Goal: Task Accomplishment & Management: Complete application form

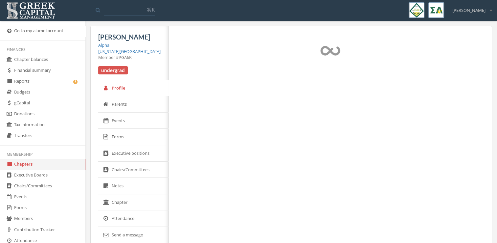
select select "******"
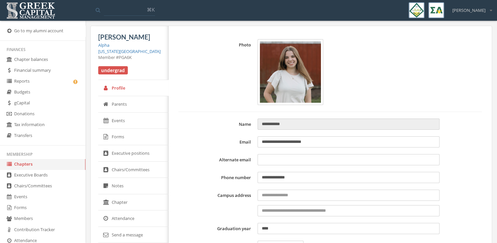
click at [46, 165] on link "Chapters" at bounding box center [42, 164] width 85 height 11
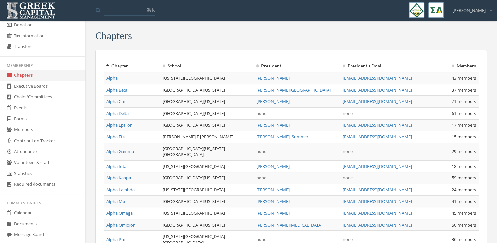
scroll to position [89, 0]
click at [37, 118] on link "Forms" at bounding box center [42, 118] width 85 height 11
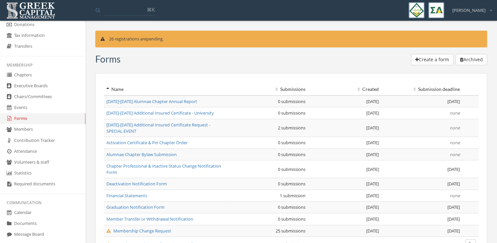
click at [162, 141] on span "Activation Certificate & Pin Chapter Order" at bounding box center [146, 142] width 81 height 6
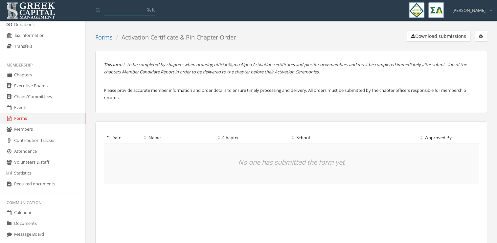
click at [482, 31] on button "button" at bounding box center [481, 36] width 12 height 11
click at [468, 47] on link "Edit form" at bounding box center [460, 49] width 49 height 10
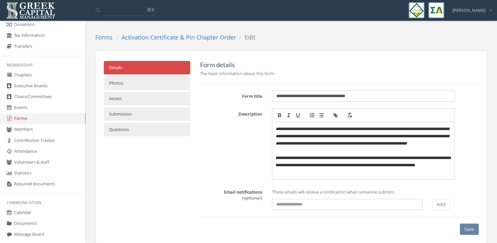
click at [276, 96] on input "**********" at bounding box center [363, 95] width 182 height 11
click at [364, 96] on input "**********" at bounding box center [363, 95] width 182 height 11
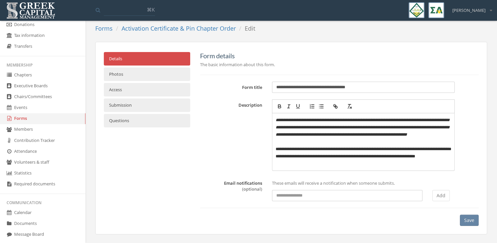
type input "**********"
click at [300, 198] on input at bounding box center [347, 195] width 151 height 11
type input "**********"
click at [439, 196] on button "Add" at bounding box center [441, 195] width 17 height 11
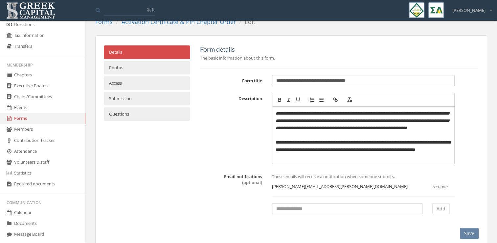
click at [468, 239] on button "Save" at bounding box center [469, 232] width 19 height 11
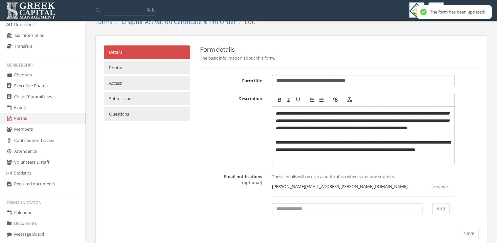
click at [152, 80] on link "Access" at bounding box center [147, 82] width 86 height 13
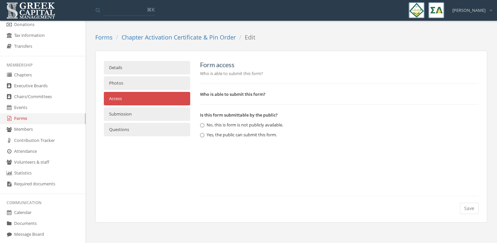
scroll to position [0, 0]
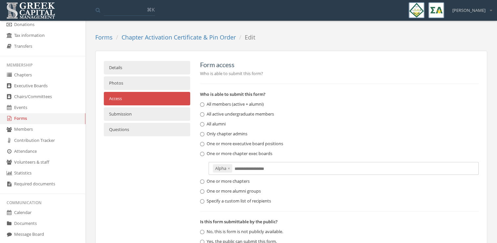
click at [212, 114] on label "All active undergraduate members" at bounding box center [237, 114] width 74 height 7
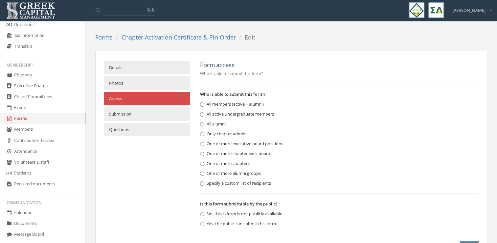
click at [222, 145] on label "One or more executive board positions" at bounding box center [241, 143] width 83 height 7
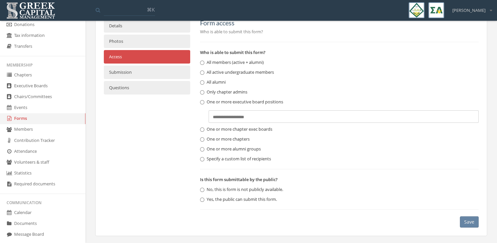
scroll to position [42, 0]
click at [224, 128] on label "One or more chapter exec boards" at bounding box center [236, 129] width 72 height 7
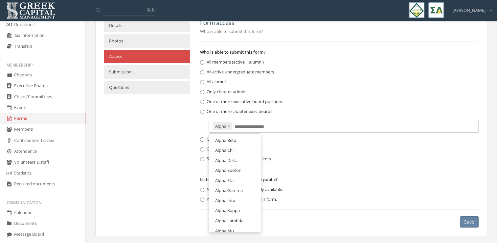
click at [238, 127] on input "text" at bounding box center [252, 127] width 34 height 6
click at [235, 139] on span "Alpha Beta" at bounding box center [225, 140] width 21 height 6
click at [280, 128] on input "text" at bounding box center [283, 127] width 34 height 6
drag, startPoint x: 238, startPoint y: 141, endPoint x: 233, endPoint y: 139, distance: 5.0
click at [233, 139] on link "Alpha Chi" at bounding box center [234, 140] width 47 height 10
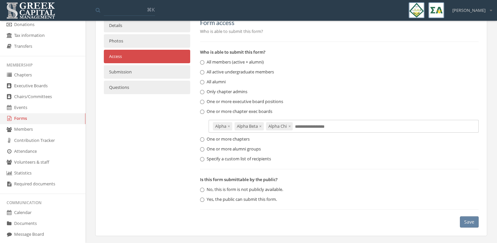
click at [310, 126] on input "text" at bounding box center [312, 127] width 34 height 6
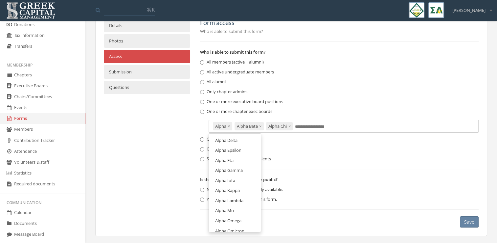
click at [233, 139] on span "Alpha Delta" at bounding box center [226, 140] width 22 height 6
click at [342, 124] on input "text" at bounding box center [345, 127] width 34 height 6
click at [240, 139] on span "Alpha Epsilon" at bounding box center [228, 140] width 26 height 6
click at [374, 128] on input "text" at bounding box center [382, 127] width 34 height 6
click at [217, 138] on span "Alpha Eta" at bounding box center [224, 140] width 18 height 6
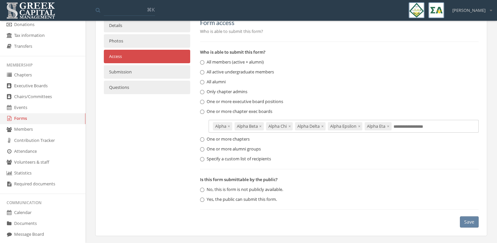
click at [424, 125] on input "text" at bounding box center [411, 127] width 34 height 6
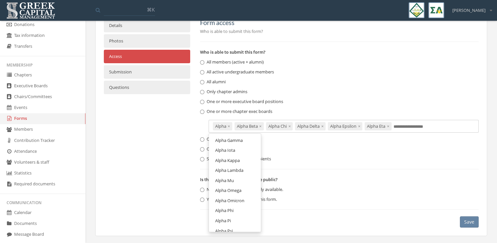
click at [233, 139] on span "Alpha Gamma" at bounding box center [229, 140] width 28 height 6
click at [447, 127] on input "text" at bounding box center [449, 127] width 34 height 6
click at [229, 137] on span "Alpha Iota" at bounding box center [225, 140] width 20 height 6
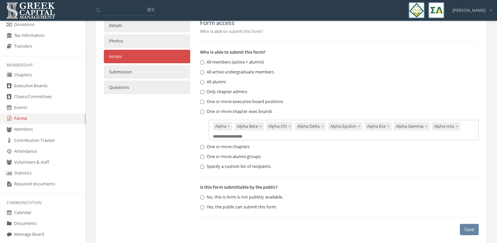
click at [221, 137] on input "text" at bounding box center [230, 136] width 34 height 6
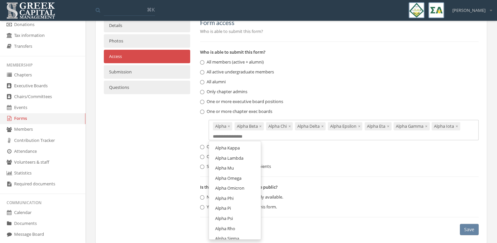
click at [221, 147] on span "Alpha Kappa" at bounding box center [227, 148] width 25 height 6
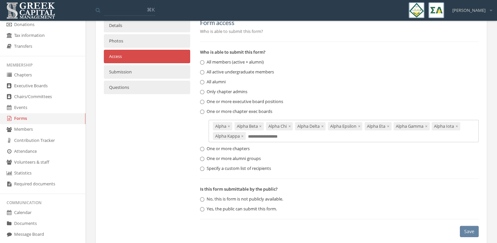
click at [258, 136] on input "text" at bounding box center [265, 136] width 34 height 6
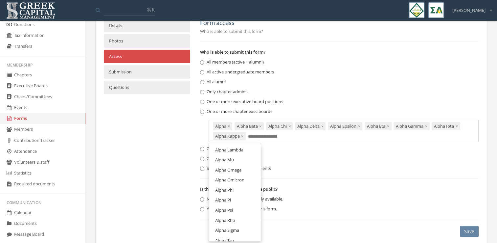
click at [237, 149] on span "Alpha Lambda" at bounding box center [229, 150] width 28 height 6
click at [296, 139] on div "Alpha × Alpha Beta × Alpha Chi × Alpha Delta × Alpha Epsilon × Alpha Eta × Alph…" at bounding box center [344, 131] width 270 height 22
click at [236, 150] on link "Alpha Mu" at bounding box center [234, 150] width 47 height 10
click at [325, 134] on input "text" at bounding box center [333, 136] width 34 height 6
click at [239, 147] on span "Alpha Omega" at bounding box center [228, 150] width 26 height 6
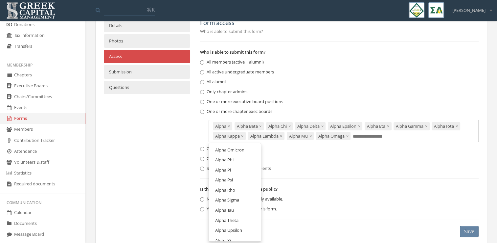
click at [359, 136] on input "text" at bounding box center [370, 136] width 34 height 6
click at [234, 146] on link "Alpha Omicron" at bounding box center [234, 150] width 47 height 10
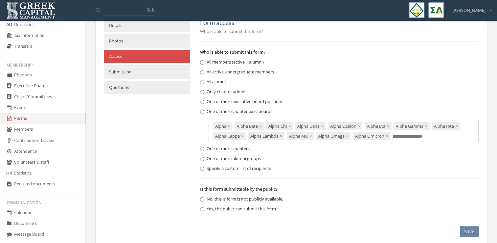
click at [401, 138] on input "text" at bounding box center [410, 136] width 34 height 6
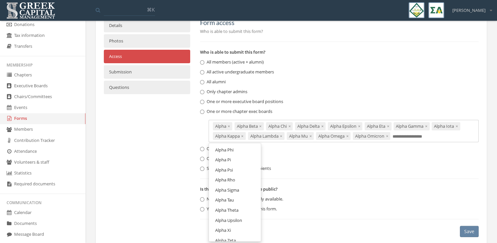
click at [231, 147] on span "Alpha Phi" at bounding box center [224, 150] width 18 height 6
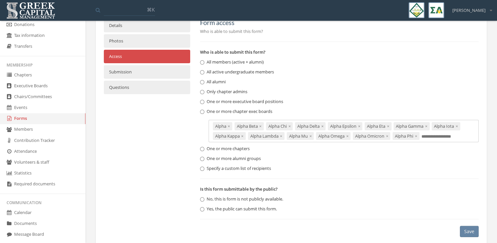
click at [441, 137] on input "text" at bounding box center [439, 136] width 34 height 6
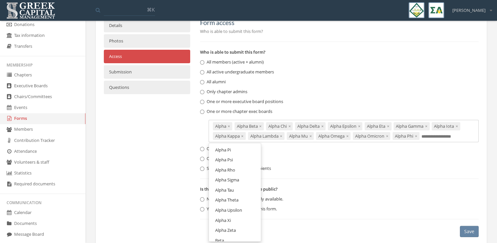
click at [227, 149] on span "Alpha Pi" at bounding box center [223, 150] width 16 height 6
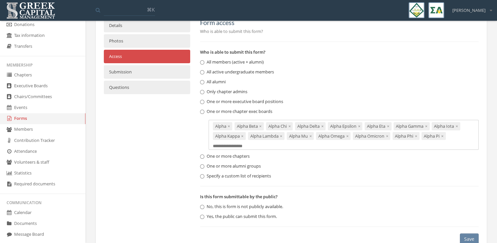
click at [245, 145] on input "text" at bounding box center [230, 146] width 34 height 6
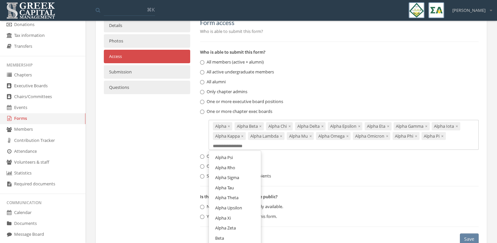
click at [237, 157] on link "Alpha Psi" at bounding box center [234, 157] width 47 height 10
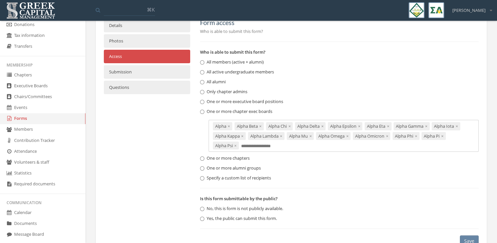
click at [265, 148] on div "Alpha × Alpha Beta × Alpha Chi × Alpha Delta × Alpha Epsilon × Alpha Eta × Alph…" at bounding box center [344, 136] width 270 height 32
click at [246, 159] on link "Alpha Rho" at bounding box center [234, 159] width 47 height 10
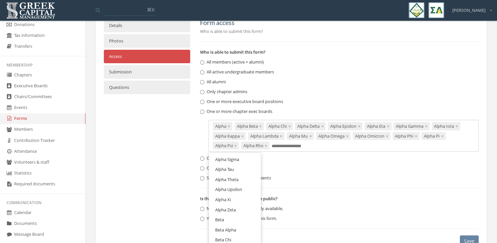
click at [285, 147] on input "text" at bounding box center [289, 146] width 34 height 6
click at [245, 160] on link "Alpha Sigma" at bounding box center [234, 159] width 47 height 10
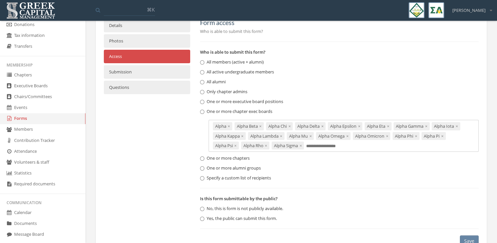
click at [310, 146] on input "text" at bounding box center [323, 146] width 34 height 6
click at [240, 158] on link "Alpha Tau" at bounding box center [234, 159] width 47 height 10
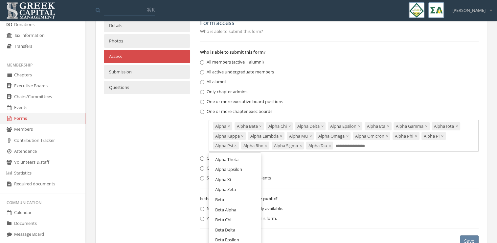
click at [355, 144] on input "text" at bounding box center [353, 146] width 34 height 6
click at [245, 157] on link "Alpha Theta" at bounding box center [234, 159] width 47 height 10
click at [377, 145] on input "text" at bounding box center [386, 146] width 34 height 6
click at [244, 157] on link "Alpha Upsilon" at bounding box center [234, 159] width 47 height 10
click at [418, 145] on input "text" at bounding box center [424, 146] width 34 height 6
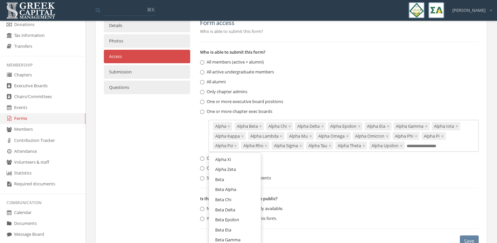
click at [226, 154] on link "Alpha Xi" at bounding box center [234, 159] width 47 height 10
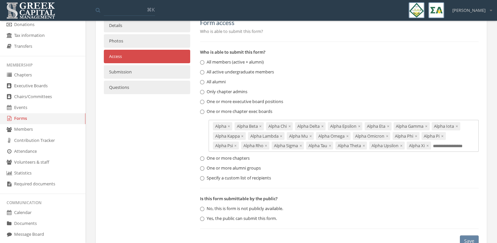
click at [451, 145] on input "text" at bounding box center [450, 146] width 34 height 6
click at [218, 158] on span "Alpha Zeta" at bounding box center [225, 159] width 21 height 6
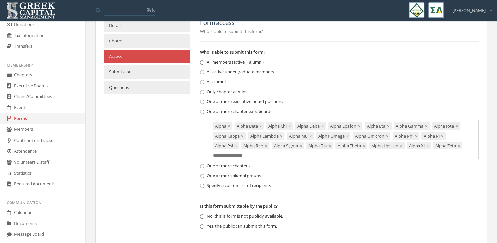
click at [235, 153] on input "text" at bounding box center [230, 155] width 34 height 6
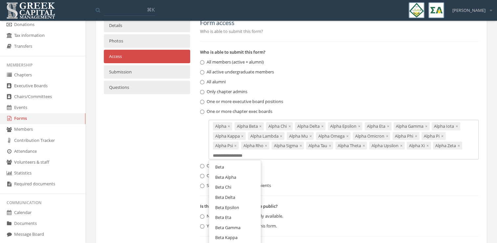
click at [233, 164] on link "Beta" at bounding box center [234, 167] width 47 height 10
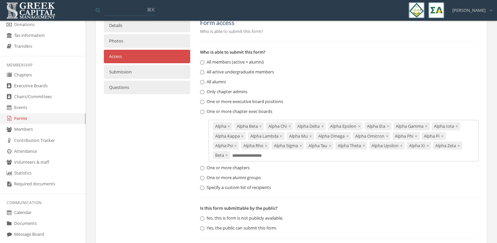
click at [248, 157] on input "text" at bounding box center [249, 155] width 34 height 6
click at [247, 167] on link "Beta Alpha" at bounding box center [234, 169] width 47 height 10
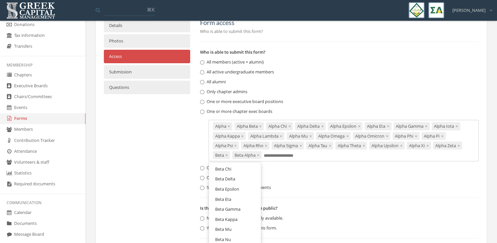
click at [275, 158] on div "Alpha × Alpha Beta × Alpha Chi × Alpha Delta × Alpha Epsilon × Alpha Eta × Alph…" at bounding box center [344, 140] width 270 height 41
click at [235, 168] on link "Beta Chi" at bounding box center [234, 169] width 47 height 10
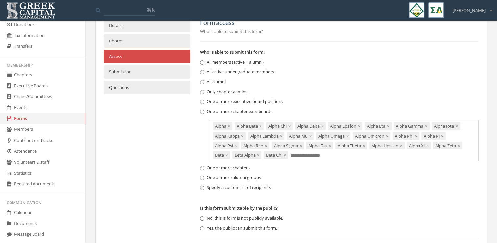
click at [293, 155] on input "text" at bounding box center [308, 155] width 34 height 6
click at [227, 170] on span "Beta Delta" at bounding box center [225, 169] width 20 height 6
click at [330, 153] on input "text" at bounding box center [338, 155] width 34 height 6
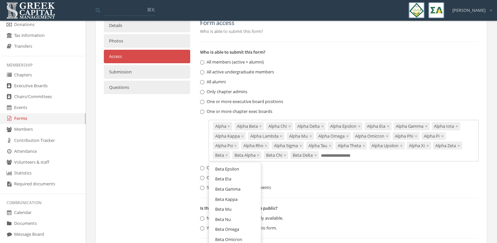
click at [229, 168] on span "Beta Epsilon" at bounding box center [227, 169] width 24 height 6
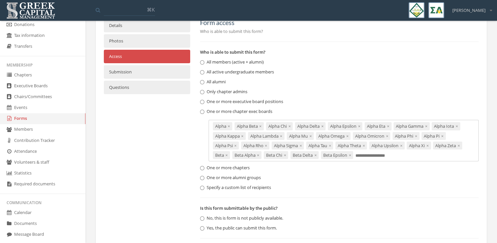
click at [361, 154] on input "text" at bounding box center [373, 155] width 34 height 6
click at [233, 169] on link "Beta Eta" at bounding box center [234, 169] width 47 height 10
click at [408, 153] on input "text" at bounding box center [399, 155] width 34 height 6
click at [235, 171] on span "Beta Gamma" at bounding box center [227, 169] width 25 height 6
click at [439, 154] on input "text" at bounding box center [435, 155] width 34 height 6
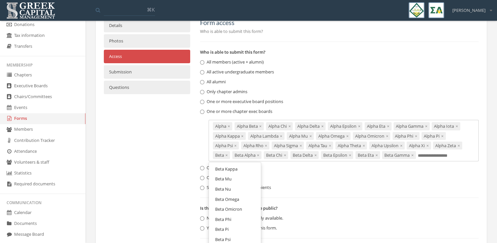
click at [232, 170] on span "Beta Kappa" at bounding box center [226, 169] width 22 height 6
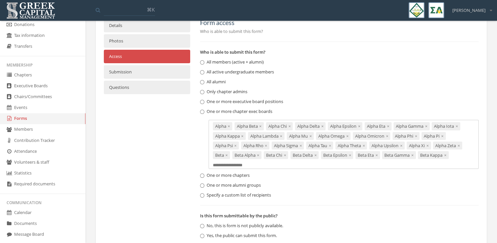
click at [226, 164] on input "text" at bounding box center [230, 165] width 34 height 6
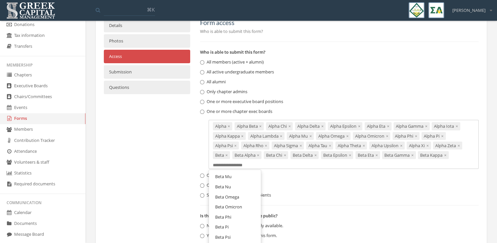
click at [229, 175] on span "Beta Mu" at bounding box center [223, 176] width 16 height 6
click at [251, 166] on input "text" at bounding box center [257, 165] width 34 height 6
click at [242, 175] on link "Beta Nu" at bounding box center [234, 178] width 47 height 10
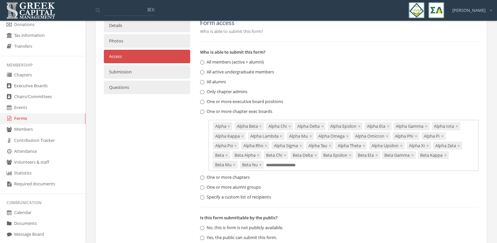
click at [275, 166] on input "text" at bounding box center [283, 165] width 34 height 6
click at [231, 179] on span "Beta Omega" at bounding box center [227, 178] width 24 height 6
click at [308, 163] on input "text" at bounding box center [318, 165] width 34 height 6
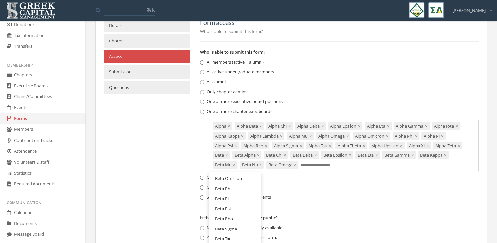
click at [228, 176] on span "Beta Omicron" at bounding box center [228, 178] width 27 height 6
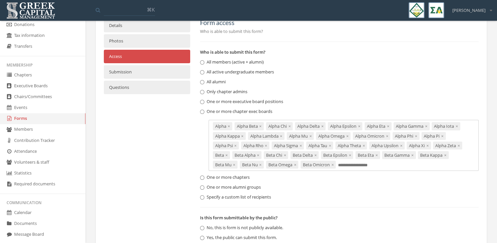
click at [348, 163] on input "text" at bounding box center [355, 165] width 34 height 6
click at [234, 177] on link "Beta Phi" at bounding box center [234, 178] width 47 height 10
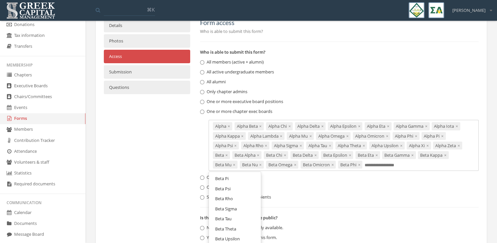
click at [382, 163] on input "text" at bounding box center [382, 165] width 34 height 6
click at [244, 176] on link "Beta Pi" at bounding box center [234, 178] width 47 height 10
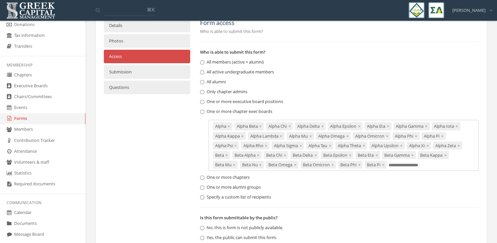
click at [398, 164] on input "text" at bounding box center [406, 165] width 34 height 6
click at [237, 175] on link "Beta Psi" at bounding box center [234, 178] width 47 height 10
click at [428, 165] on input "text" at bounding box center [432, 165] width 34 height 6
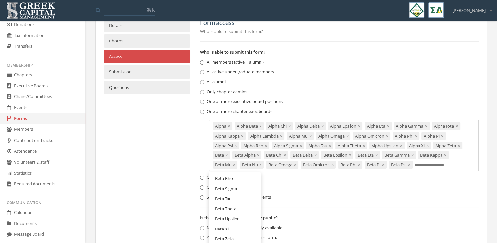
click at [245, 182] on link "Beta Rho" at bounding box center [234, 178] width 47 height 10
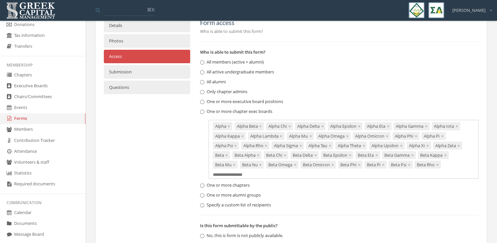
click at [237, 176] on input "text" at bounding box center [230, 175] width 34 height 6
click at [228, 184] on span "Beta Sigma" at bounding box center [226, 186] width 22 height 6
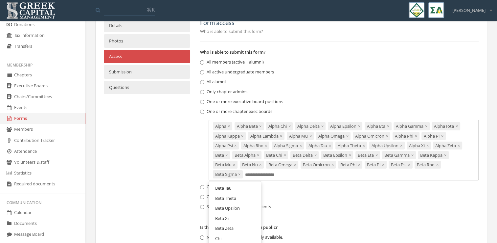
click at [255, 175] on input "text" at bounding box center [262, 175] width 34 height 6
click at [240, 189] on link "Beta Tau" at bounding box center [234, 188] width 47 height 10
click at [280, 175] on input "text" at bounding box center [289, 175] width 34 height 6
click at [232, 186] on span "Beta Theta" at bounding box center [225, 188] width 21 height 6
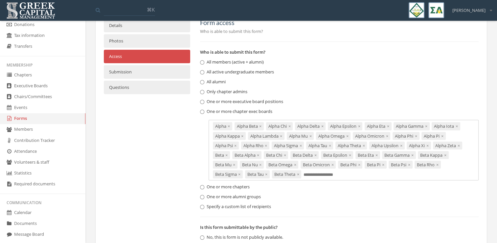
click at [310, 173] on input "text" at bounding box center [321, 175] width 34 height 6
click at [248, 183] on link "Beta Upsilon" at bounding box center [234, 188] width 47 height 10
click at [348, 174] on input "text" at bounding box center [356, 175] width 34 height 6
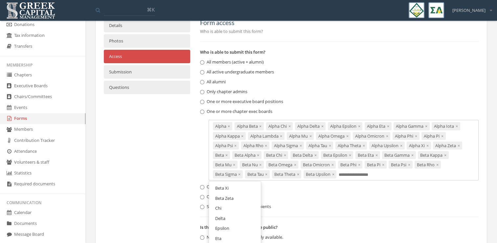
click at [224, 185] on span "Beta Xi" at bounding box center [221, 188] width 13 height 6
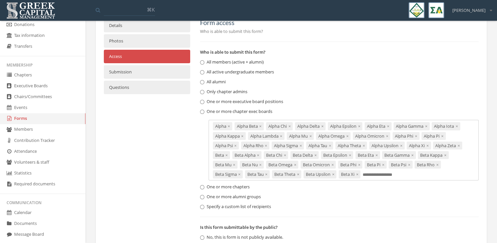
click at [389, 173] on input "text" at bounding box center [380, 175] width 34 height 6
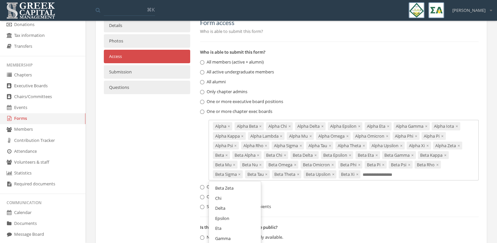
click at [227, 186] on span "Beta Zeta" at bounding box center [224, 188] width 18 height 6
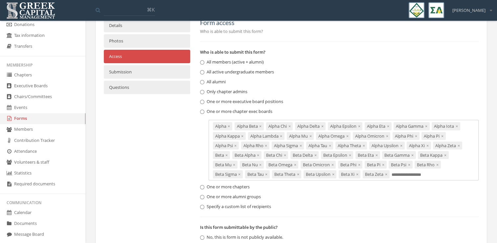
click at [408, 175] on input "text" at bounding box center [409, 175] width 34 height 6
click at [235, 188] on link "Chi" at bounding box center [234, 188] width 47 height 10
click at [439, 174] on input "text" at bounding box center [426, 175] width 34 height 6
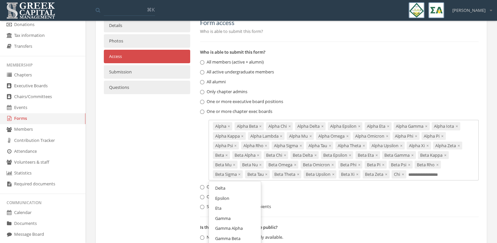
click at [242, 192] on link "Delta" at bounding box center [234, 188] width 47 height 10
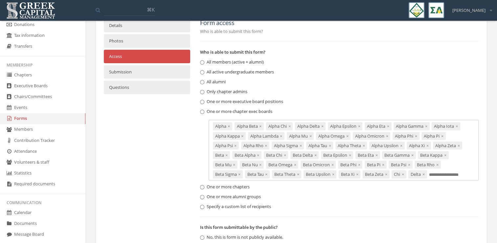
click at [436, 174] on input "text" at bounding box center [446, 175] width 34 height 6
click at [237, 187] on link "Epsilon" at bounding box center [234, 188] width 47 height 10
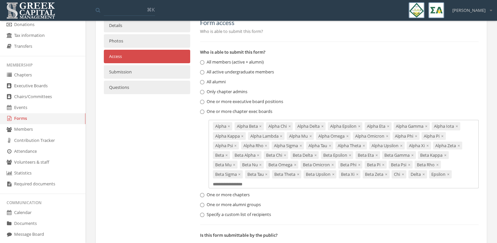
click at [233, 183] on input "text" at bounding box center [230, 184] width 34 height 6
click at [234, 195] on link "Eta" at bounding box center [234, 196] width 47 height 10
click at [247, 183] on input "text" at bounding box center [230, 184] width 34 height 6
click at [244, 195] on link "Gamma" at bounding box center [234, 196] width 47 height 10
click at [266, 182] on input "text" at bounding box center [256, 184] width 34 height 6
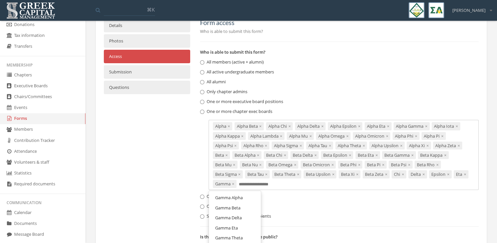
click at [238, 197] on span "Gamma Alpha" at bounding box center [229, 197] width 28 height 6
click at [297, 181] on input "text" at bounding box center [294, 184] width 34 height 6
click at [240, 195] on span "Gamma Beta" at bounding box center [227, 197] width 25 height 6
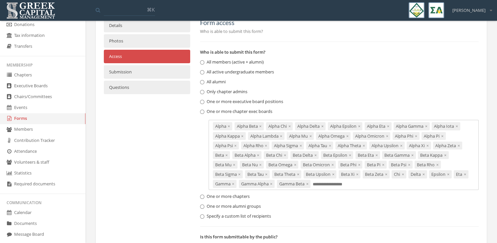
click at [340, 186] on input "text" at bounding box center [330, 184] width 34 height 6
click at [235, 197] on span "Gamma Delta" at bounding box center [228, 197] width 27 height 6
click at [374, 185] on input "text" at bounding box center [367, 184] width 34 height 6
click at [240, 193] on link "Gamma Eta" at bounding box center [234, 197] width 47 height 10
click at [417, 183] on input "text" at bounding box center [400, 184] width 34 height 6
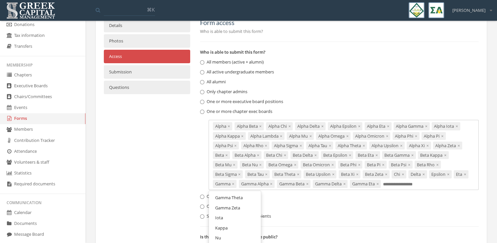
click at [233, 195] on span "Gamma Theta" at bounding box center [229, 197] width 28 height 6
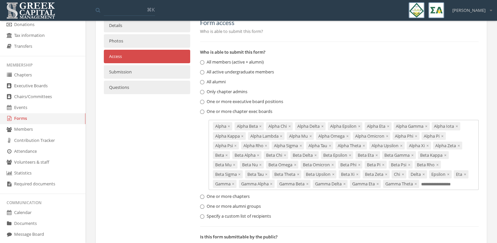
click at [421, 187] on input "text" at bounding box center [438, 184] width 34 height 6
click at [233, 200] on span "Gamma Zeta" at bounding box center [227, 197] width 25 height 6
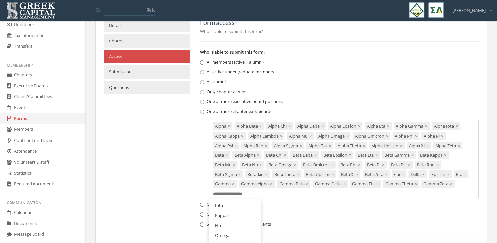
click at [247, 192] on input "text" at bounding box center [230, 194] width 34 height 6
click at [246, 204] on link "Iota" at bounding box center [234, 205] width 47 height 10
click at [266, 196] on input "text" at bounding box center [248, 194] width 34 height 6
click at [243, 210] on link "Kappa" at bounding box center [234, 207] width 47 height 10
click at [289, 193] on input "text" at bounding box center [271, 194] width 34 height 6
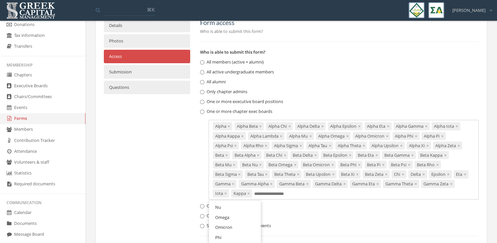
click at [246, 205] on link "Nu" at bounding box center [234, 207] width 47 height 10
click at [305, 191] on input "text" at bounding box center [288, 194] width 34 height 6
click at [240, 202] on link "Omega" at bounding box center [234, 207] width 47 height 10
click at [347, 196] on div "Alpha × Alpha Beta × Alpha Chi × Alpha Delta × Alpha Epsilon × Alpha Eta × Alph…" at bounding box center [344, 160] width 270 height 80
click at [238, 206] on link "Omicron" at bounding box center [234, 207] width 47 height 10
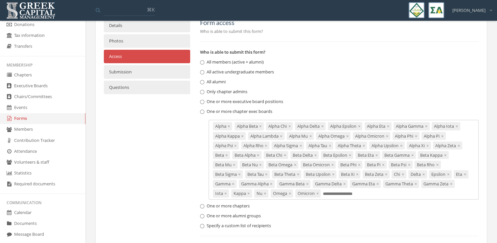
click at [357, 194] on input "text" at bounding box center [340, 194] width 34 height 6
click at [231, 204] on link "Phi" at bounding box center [234, 207] width 47 height 10
click at [374, 192] on input "text" at bounding box center [357, 194] width 34 height 6
click at [224, 210] on link "Pi" at bounding box center [234, 207] width 47 height 10
click at [388, 193] on input "text" at bounding box center [371, 194] width 34 height 6
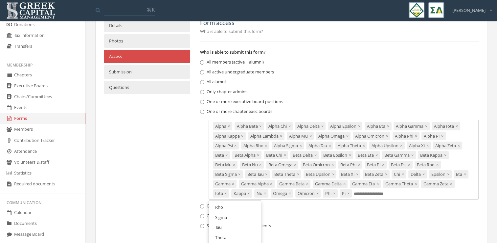
click at [237, 208] on link "Rho" at bounding box center [234, 207] width 47 height 10
click at [418, 198] on div "Alpha × Alpha Beta × Alpha Chi × Alpha Delta × Alpha Epsilon × Alpha Eta × Alph…" at bounding box center [344, 160] width 270 height 80
click at [237, 204] on link "Sigma" at bounding box center [234, 207] width 47 height 10
click at [429, 194] on input "text" at bounding box center [412, 194] width 34 height 6
click at [241, 206] on link "Tau" at bounding box center [234, 207] width 47 height 10
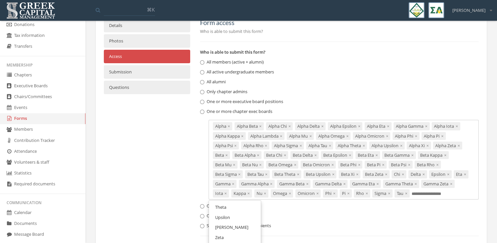
click at [412, 197] on input "text" at bounding box center [429, 194] width 34 height 6
click at [223, 210] on span "Theta" at bounding box center [220, 207] width 11 height 6
click at [248, 199] on div "Alpha × Alpha Beta × Alpha Chi × Alpha Delta × Alpha Epsilon × Alpha Eta × Alph…" at bounding box center [344, 160] width 270 height 80
click at [237, 212] on link "Upsilon" at bounding box center [234, 207] width 47 height 10
click at [247, 204] on input "text" at bounding box center [230, 203] width 34 height 6
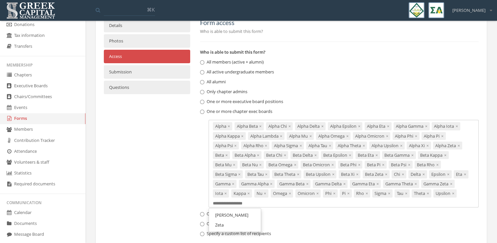
click at [247, 217] on link "[PERSON_NAME]" at bounding box center [234, 215] width 47 height 10
click at [269, 203] on input "text" at bounding box center [274, 203] width 34 height 6
click at [242, 221] on link "Zeta" at bounding box center [234, 216] width 47 height 10
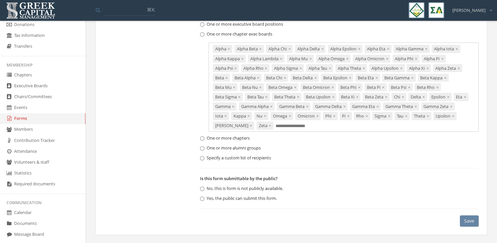
click at [472, 217] on button "Save" at bounding box center [469, 220] width 19 height 11
click at [468, 223] on button "Save" at bounding box center [469, 220] width 19 height 11
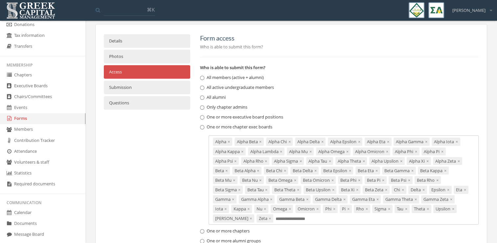
scroll to position [0, 0]
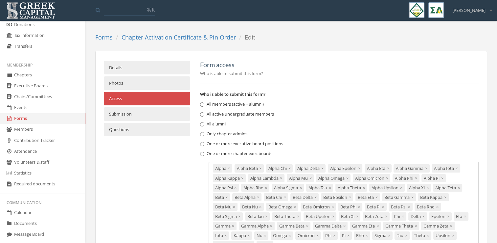
click at [142, 118] on link "Submission" at bounding box center [147, 113] width 86 height 13
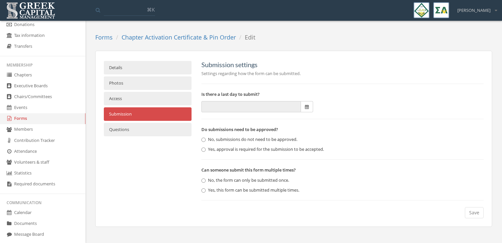
click at [158, 102] on link "Access" at bounding box center [148, 98] width 88 height 13
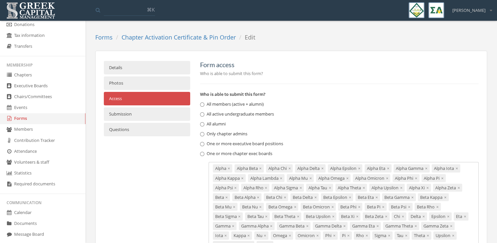
click at [156, 117] on link "Submission" at bounding box center [147, 113] width 86 height 13
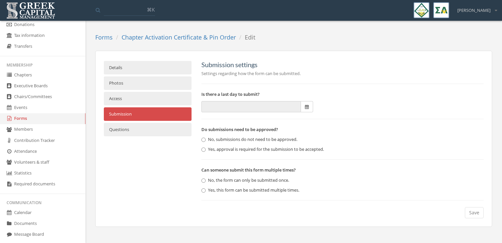
click at [143, 37] on link "Chapter Activation Certificate & Pin Order" at bounding box center [179, 37] width 114 height 8
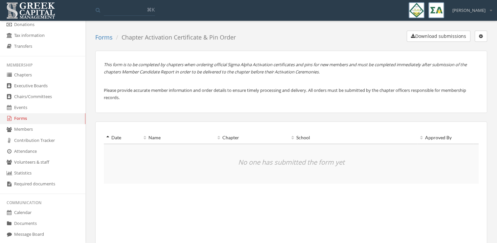
click at [103, 39] on link "Forms" at bounding box center [103, 37] width 17 height 8
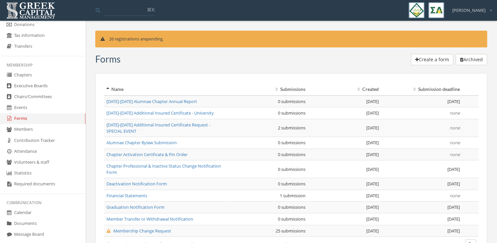
click at [145, 154] on span "Chapter Activation Certificate & Pin Order" at bounding box center [146, 154] width 81 height 6
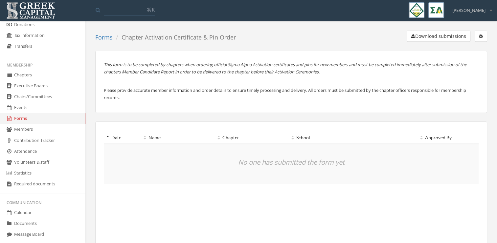
click at [457, 35] on button "Download submissions" at bounding box center [439, 36] width 64 height 11
click at [478, 36] on button "button" at bounding box center [481, 36] width 12 height 11
click at [471, 46] on link "Edit form" at bounding box center [460, 49] width 49 height 10
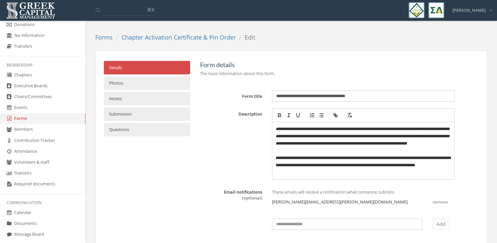
click at [476, 120] on div "**********" at bounding box center [339, 143] width 289 height 71
click at [103, 37] on link "Forms" at bounding box center [103, 37] width 17 height 8
